Goal: Information Seeking & Learning: Learn about a topic

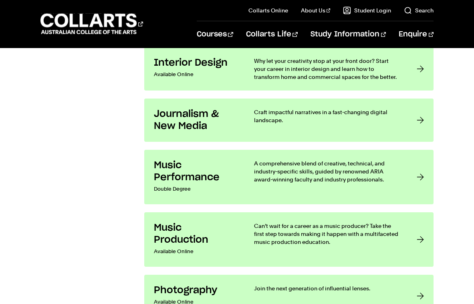
scroll to position [1541, 0]
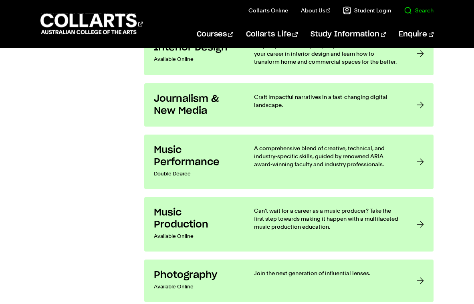
click at [423, 10] on link "Search" at bounding box center [419, 10] width 30 height 8
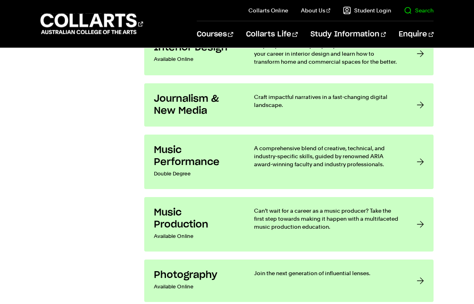
scroll to position [0, 0]
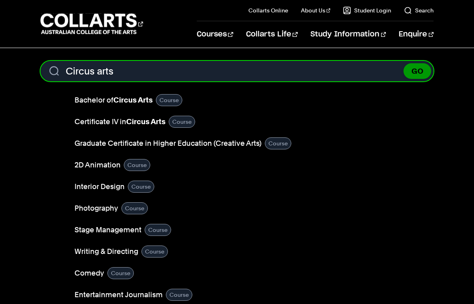
type input "Circus arts"
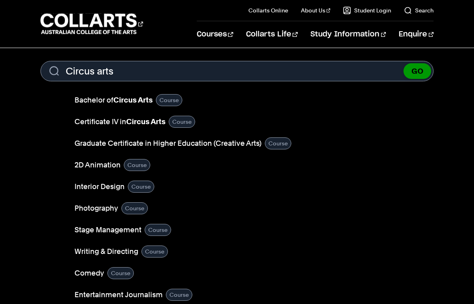
click at [425, 69] on button "GO" at bounding box center [418, 71] width 28 height 16
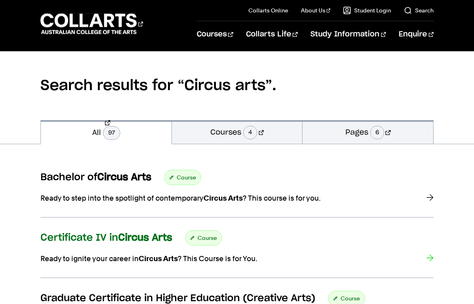
scroll to position [52, 0]
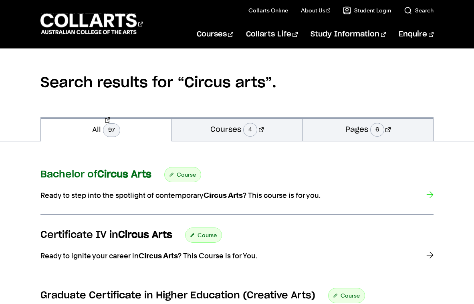
click at [146, 173] on strong "Circus Arts" at bounding box center [124, 175] width 54 height 10
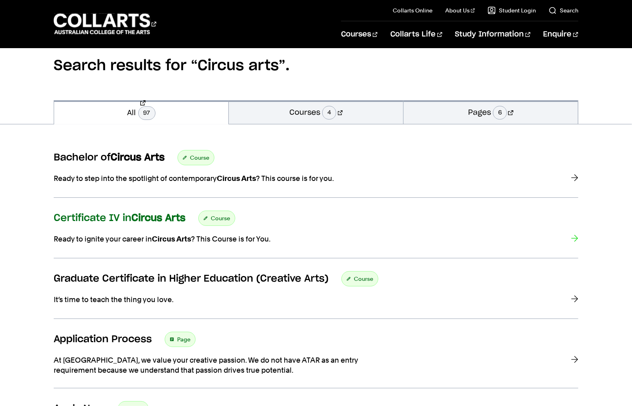
click at [145, 223] on strong "Circus Arts" at bounding box center [159, 218] width 54 height 10
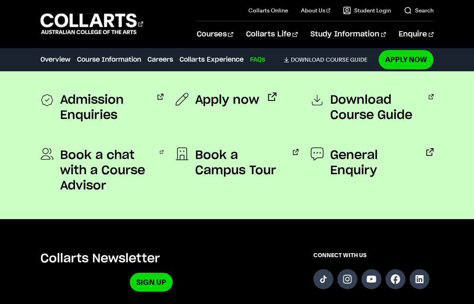
scroll to position [2043, 0]
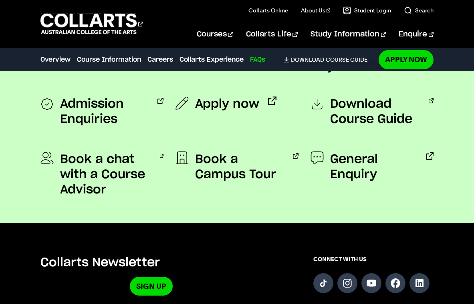
click at [169, 166] on div "Admission Enquiries Apply now Download Course Guide Book a chat with a Course A…" at bounding box center [238, 154] width 394 height 140
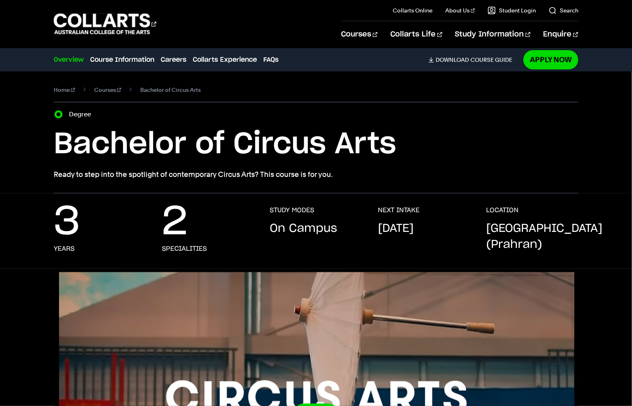
scroll to position [0, 0]
click at [148, 65] on link "Course Information" at bounding box center [122, 60] width 64 height 10
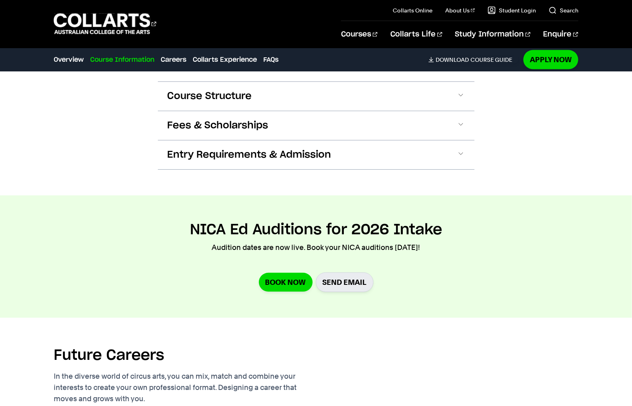
scroll to position [741, 0]
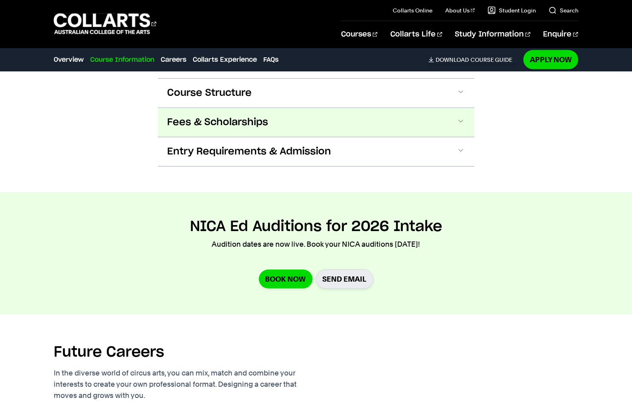
click at [201, 129] on span "Fees & Scholarships" at bounding box center [218, 122] width 101 height 13
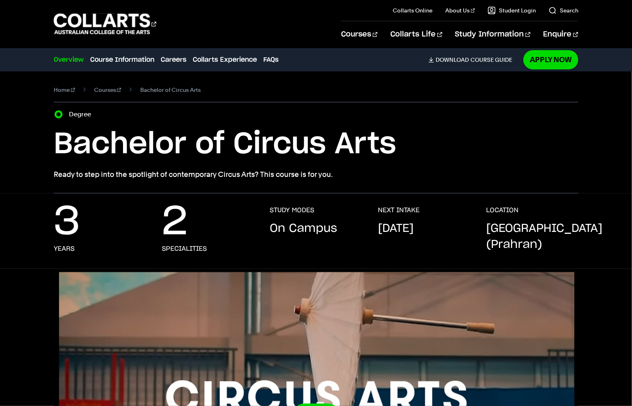
scroll to position [0, 0]
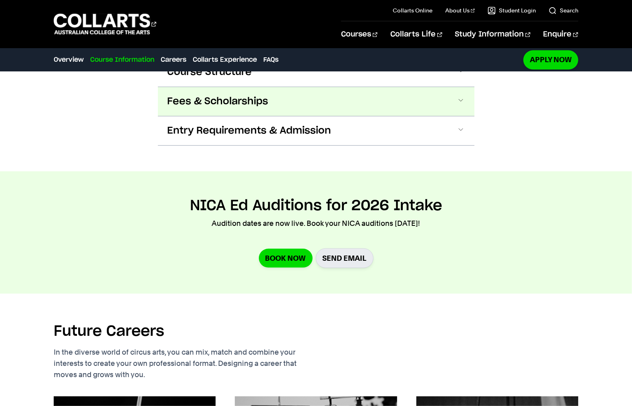
click at [209, 108] on span "Fees & Scholarships" at bounding box center [218, 101] width 101 height 13
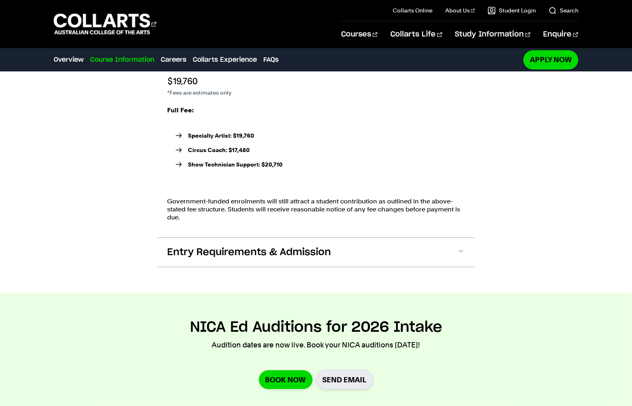
scroll to position [1288, 0]
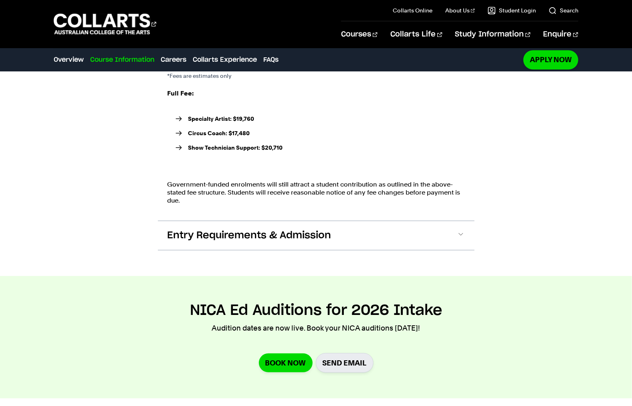
click at [465, 6] on span at bounding box center [461, 1] width 8 height 10
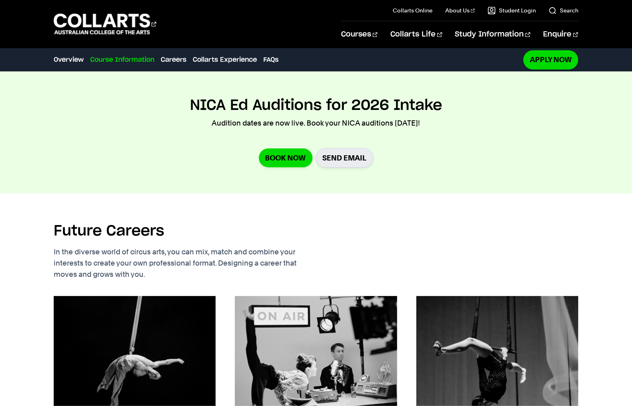
click at [465, 6] on span at bounding box center [461, 1] width 8 height 10
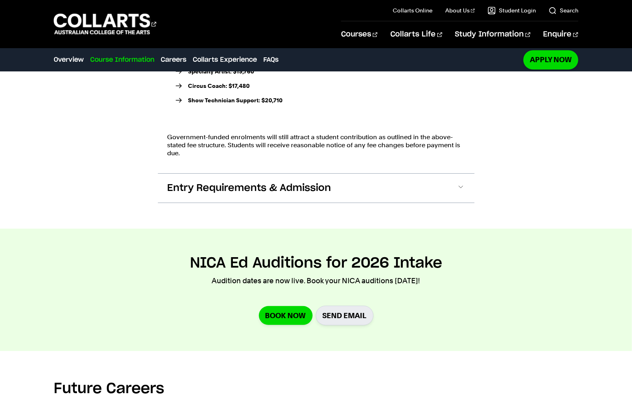
scroll to position [1325, 0]
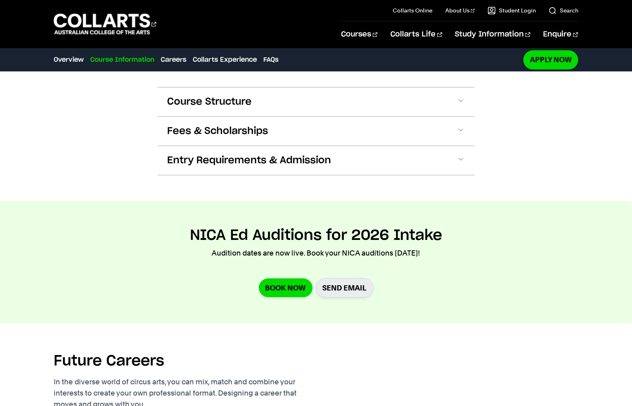
scroll to position [1155, 0]
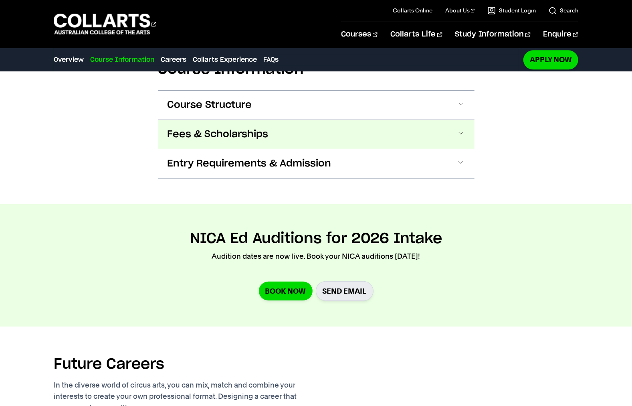
click at [186, 141] on span "Fees & Scholarships" at bounding box center [218, 134] width 101 height 13
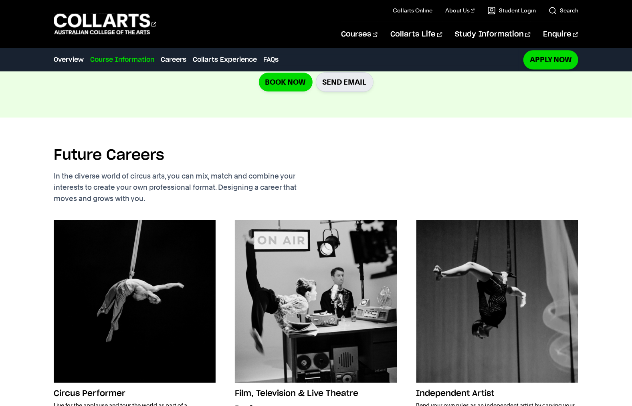
scroll to position [1452, 0]
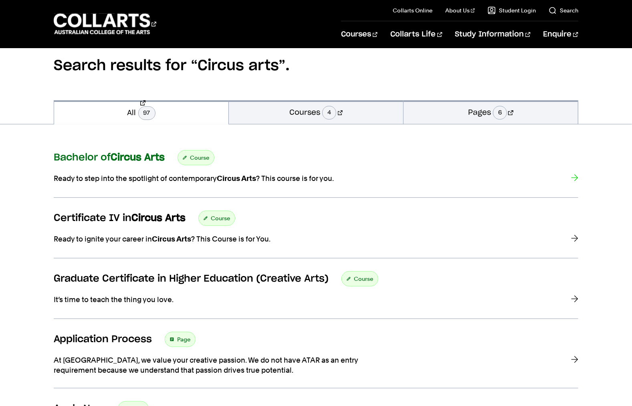
click at [105, 164] on h3 "Bachelor of Circus Arts" at bounding box center [109, 158] width 111 height 12
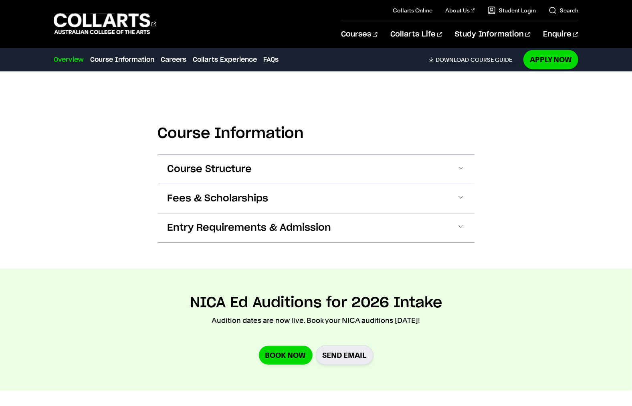
scroll to position [672, 0]
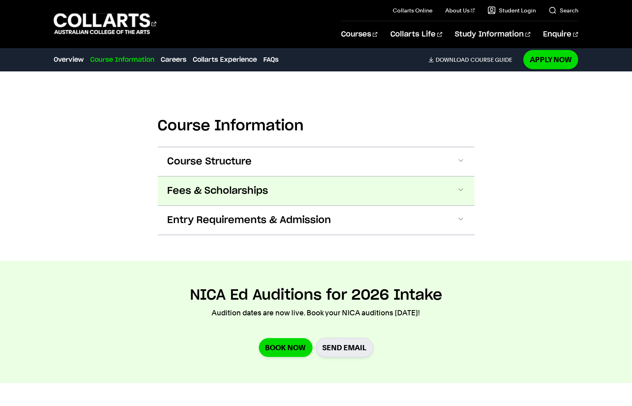
click at [196, 197] on span "Fees & Scholarships" at bounding box center [218, 190] width 101 height 13
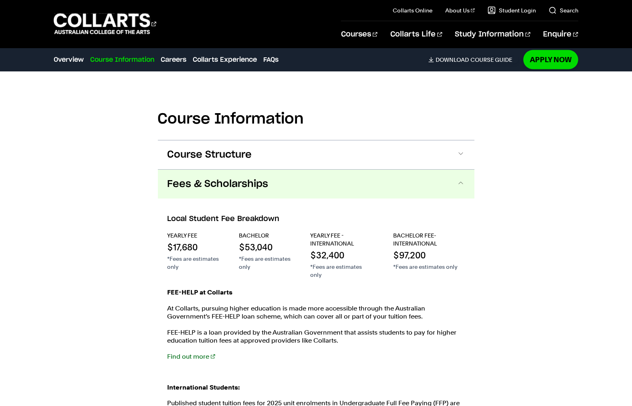
scroll to position [665, 0]
